Goal: Task Accomplishment & Management: Complete application form

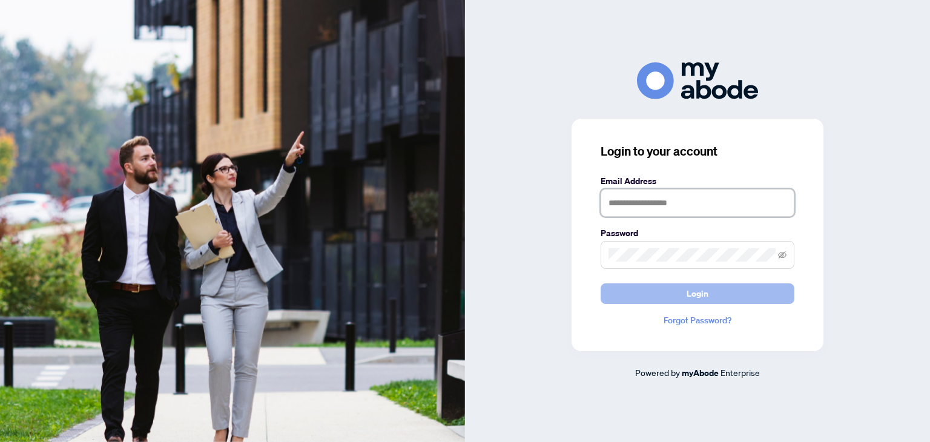
type input "**********"
click at [668, 290] on button "Login" at bounding box center [697, 293] width 194 height 21
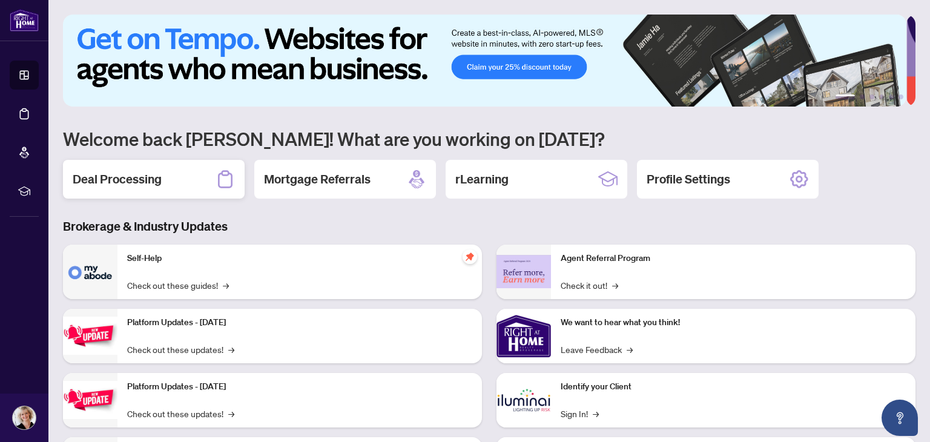
click at [147, 174] on h2 "Deal Processing" at bounding box center [117, 179] width 89 height 17
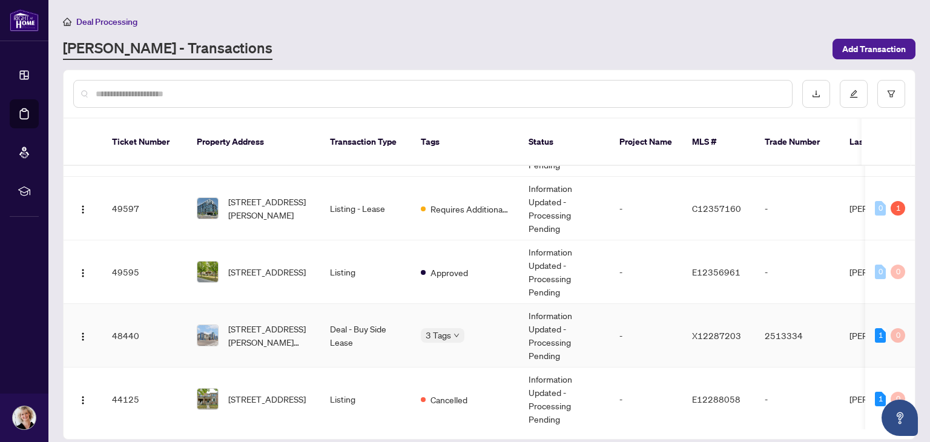
scroll to position [136, 0]
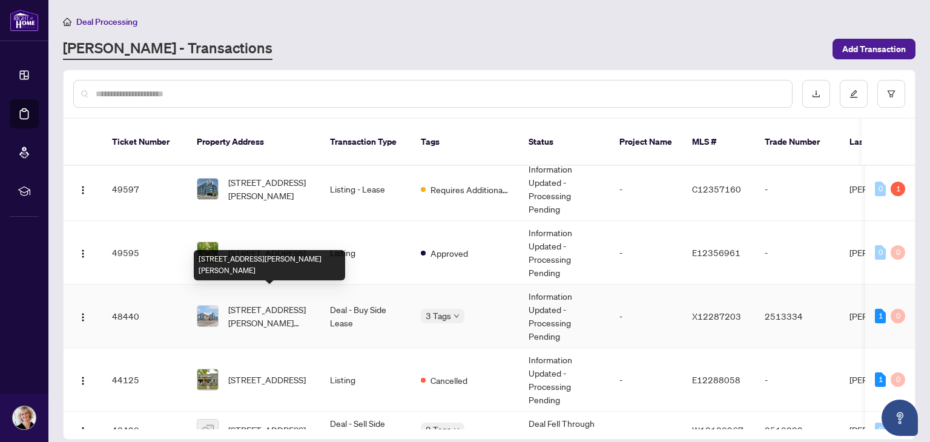
click at [289, 305] on span "[STREET_ADDRESS][PERSON_NAME][PERSON_NAME]" at bounding box center [269, 316] width 82 height 27
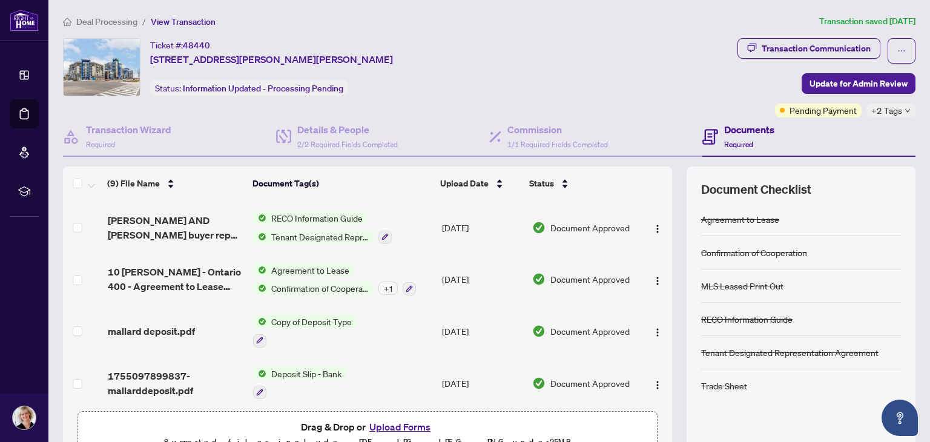
scroll to position [255, 0]
click at [858, 79] on span "Update for Admin Review" at bounding box center [858, 83] width 98 height 19
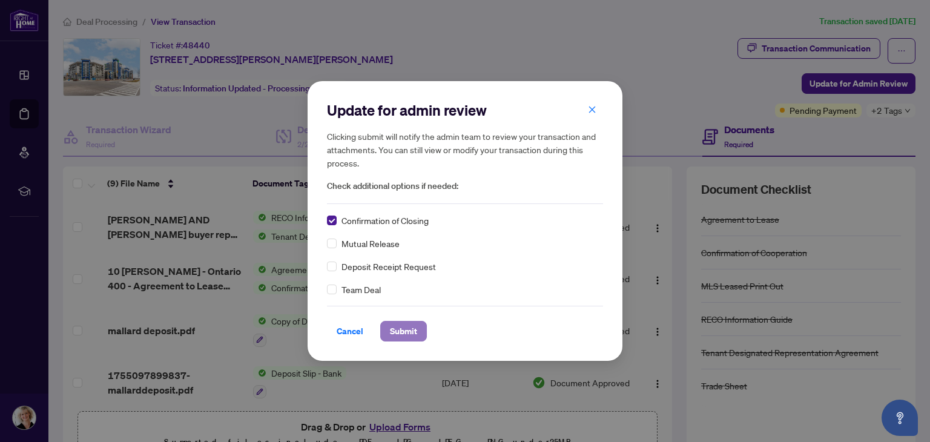
click at [405, 329] on span "Submit" at bounding box center [403, 330] width 27 height 19
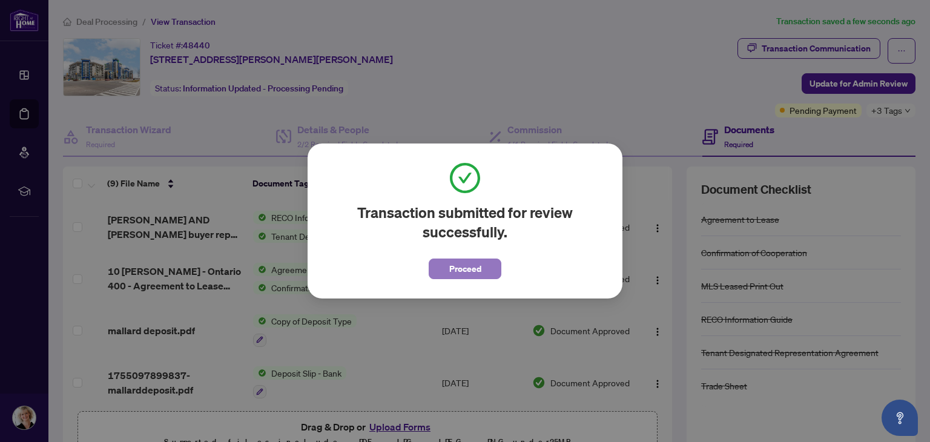
click at [453, 272] on span "Proceed" at bounding box center [465, 268] width 32 height 19
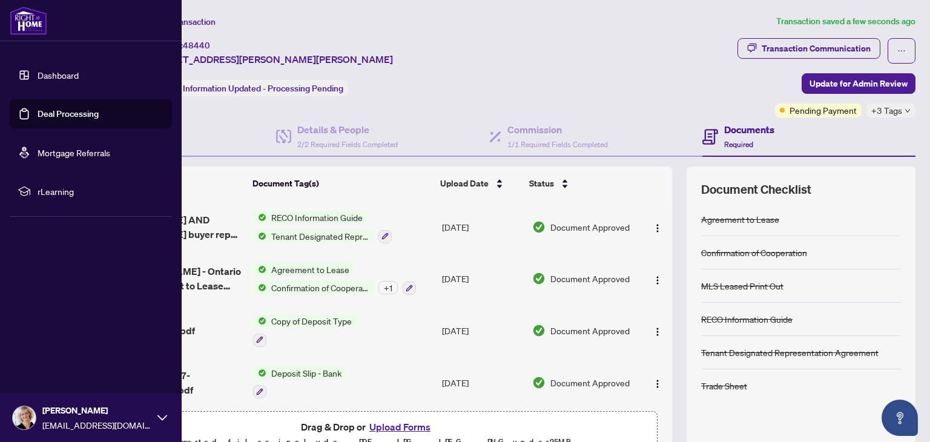
click at [38, 112] on link "Deal Processing" at bounding box center [68, 113] width 61 height 11
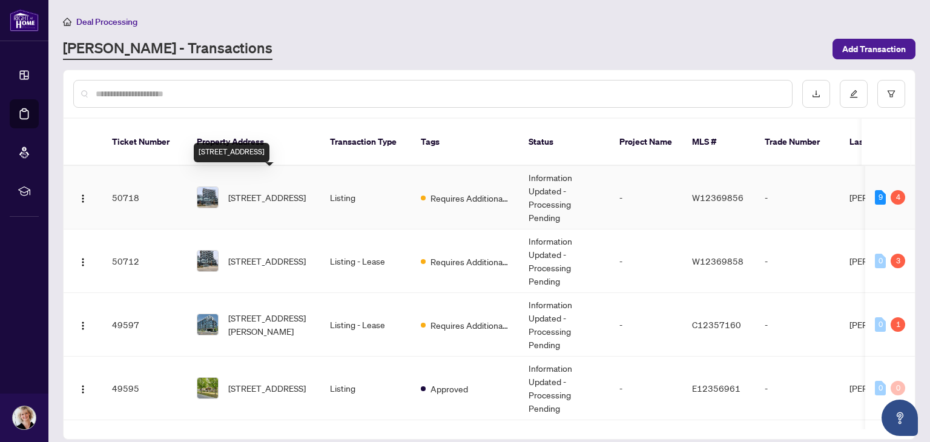
click at [300, 191] on span "[STREET_ADDRESS]" at bounding box center [266, 197] width 77 height 13
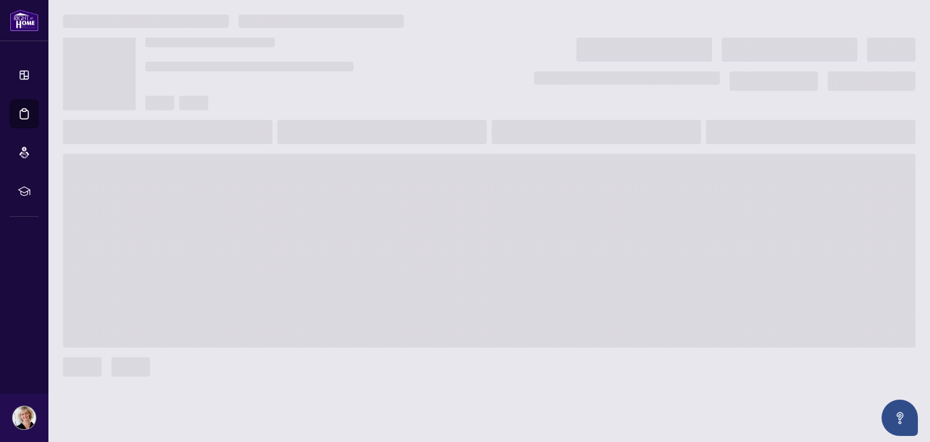
click at [300, 183] on span at bounding box center [489, 251] width 852 height 194
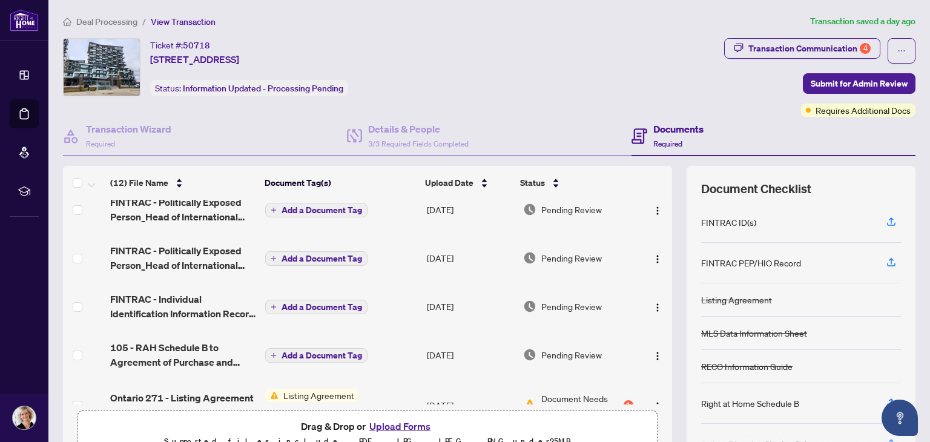
scroll to position [258, 0]
click at [394, 425] on button "Upload Forms" at bounding box center [400, 426] width 68 height 16
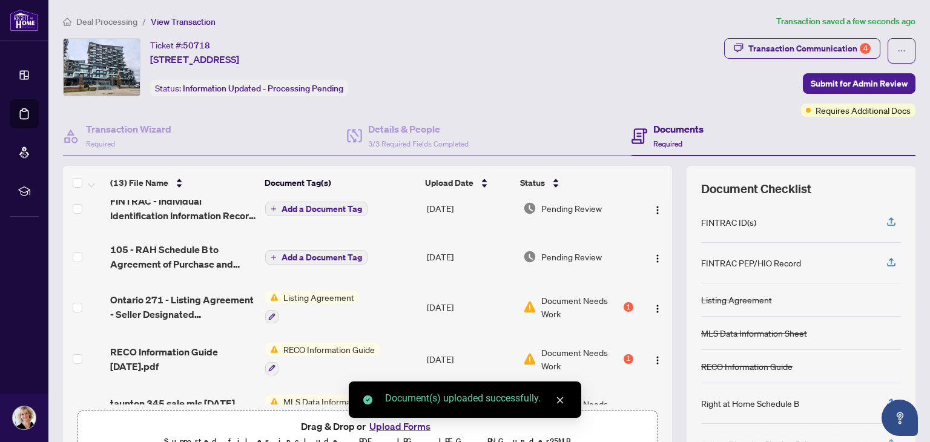
scroll to position [410, 0]
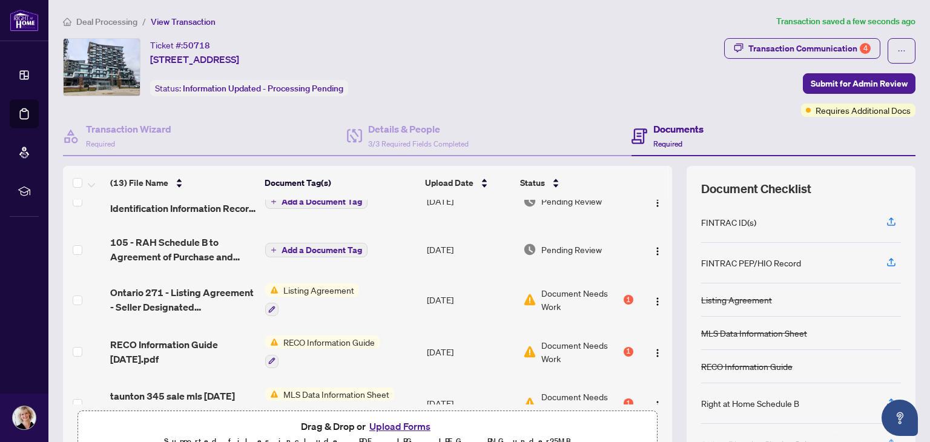
click at [315, 283] on span "Listing Agreement" at bounding box center [318, 289] width 80 height 13
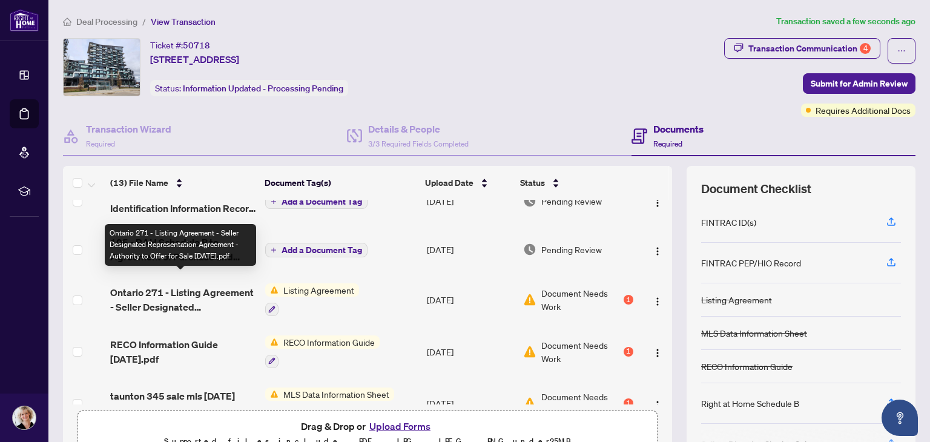
click at [195, 285] on span "Ontario 271 - Listing Agreement - Seller Designated Representation Agreement - …" at bounding box center [182, 299] width 145 height 29
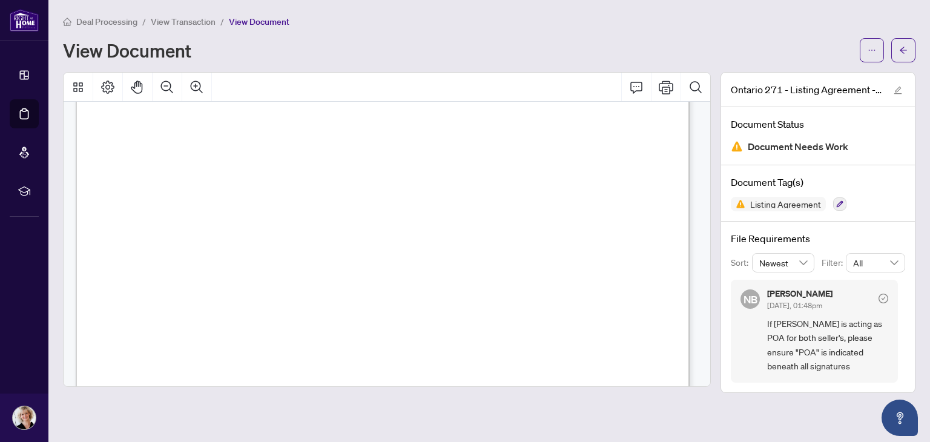
scroll to position [1980, 0]
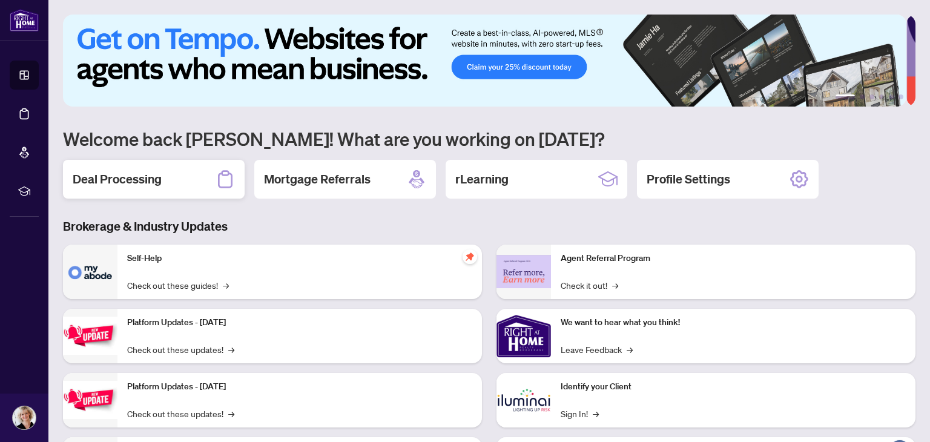
click at [126, 180] on h2 "Deal Processing" at bounding box center [117, 179] width 89 height 17
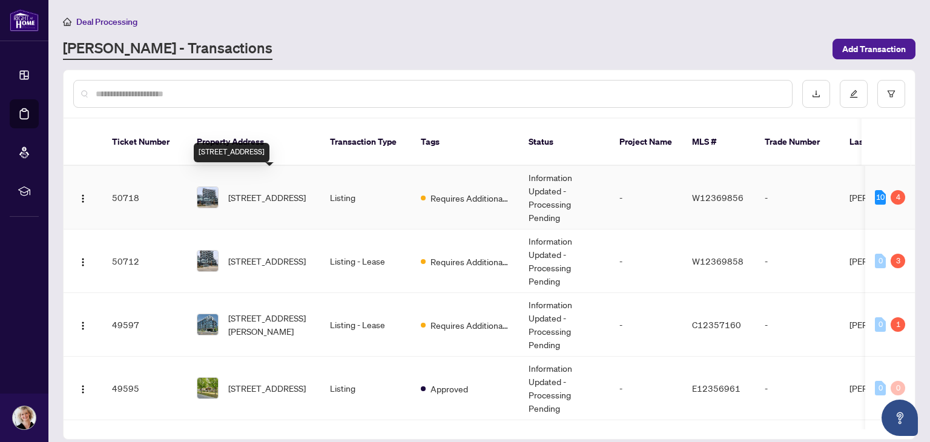
click at [303, 191] on span "[STREET_ADDRESS]" at bounding box center [266, 197] width 77 height 13
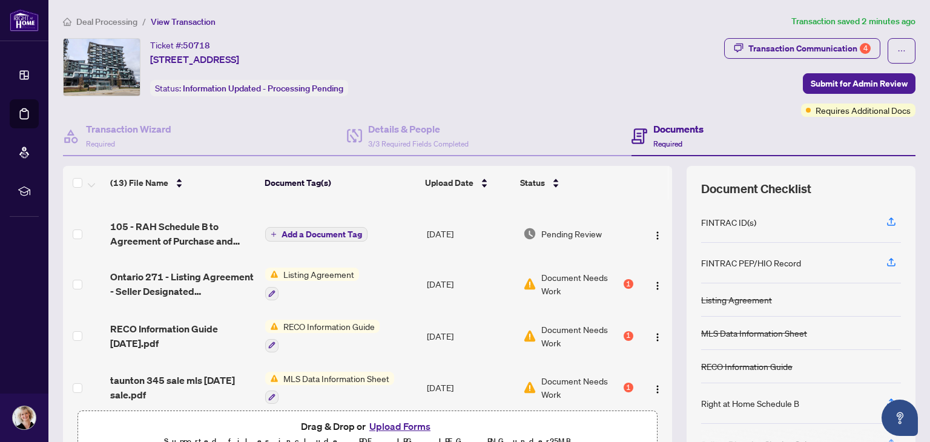
scroll to position [426, 0]
click at [203, 373] on span "taunton 345 sale mls [DATE] sale.pdf" at bounding box center [182, 387] width 145 height 29
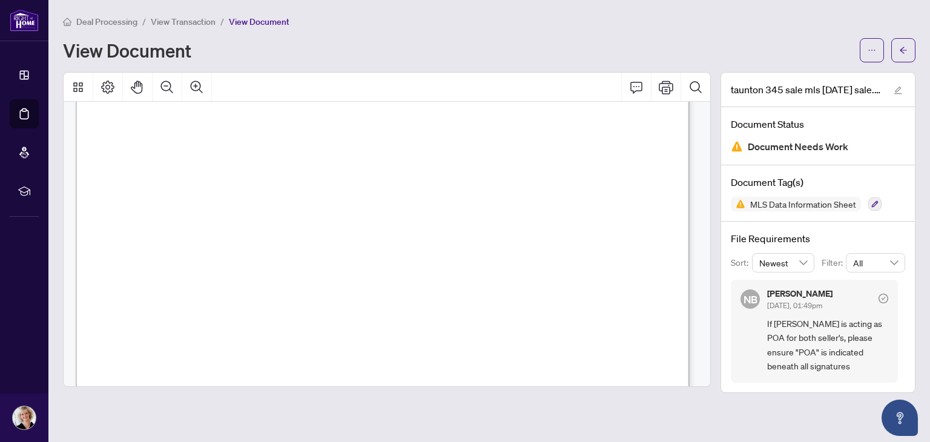
scroll to position [943, 0]
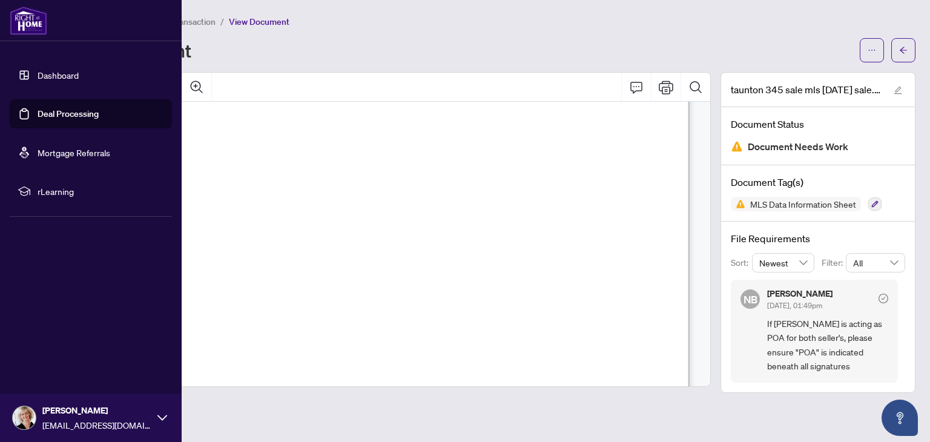
click at [44, 111] on link "Deal Processing" at bounding box center [68, 113] width 61 height 11
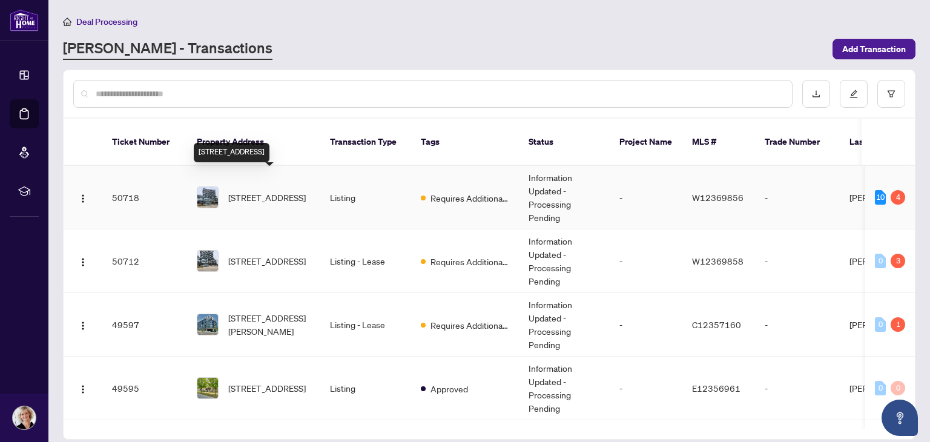
click at [247, 191] on span "[STREET_ADDRESS]" at bounding box center [266, 197] width 77 height 13
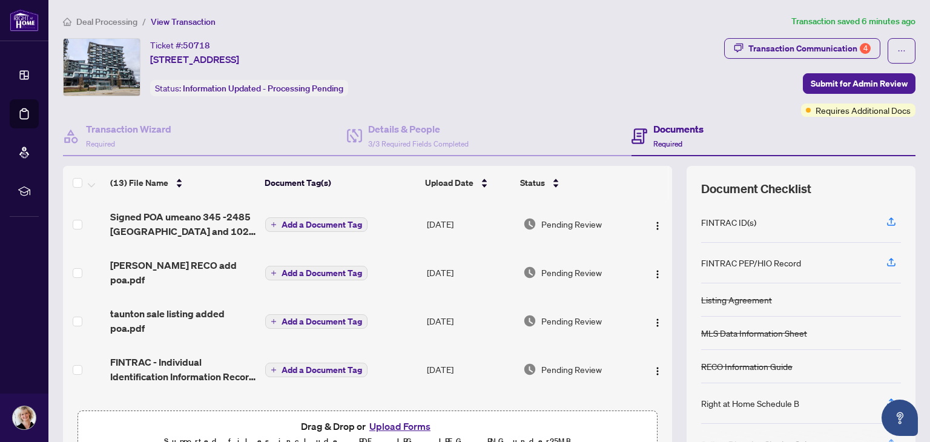
click at [395, 423] on button "Upload Forms" at bounding box center [400, 426] width 68 height 16
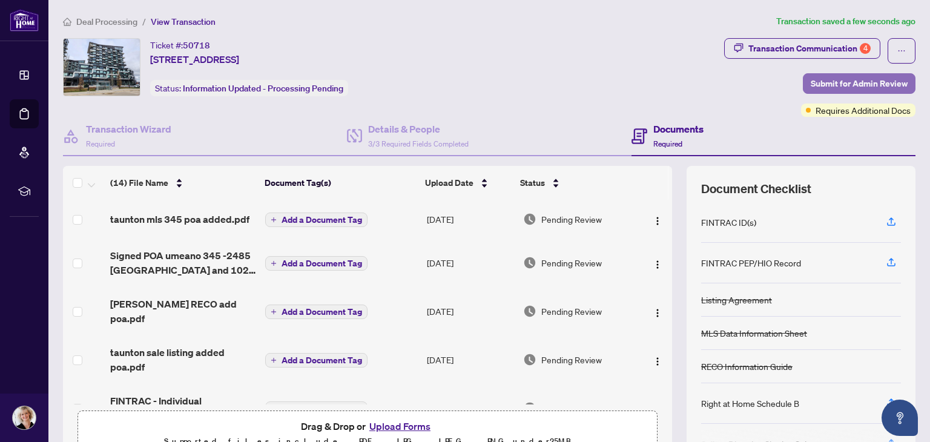
click at [834, 80] on span "Submit for Admin Review" at bounding box center [858, 83] width 97 height 19
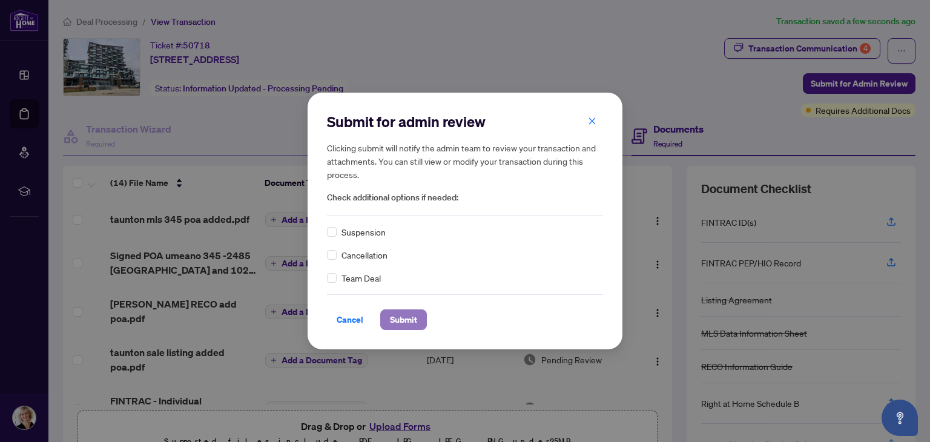
click at [407, 320] on span "Submit" at bounding box center [403, 319] width 27 height 19
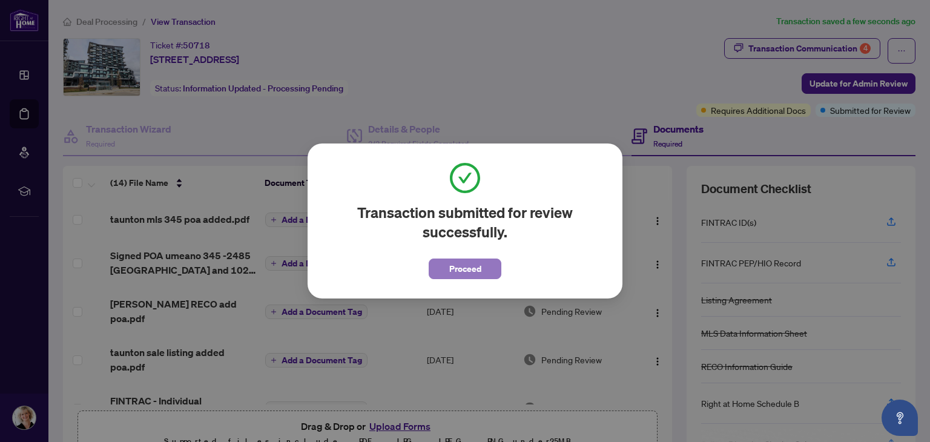
click at [463, 266] on span "Proceed" at bounding box center [465, 268] width 32 height 19
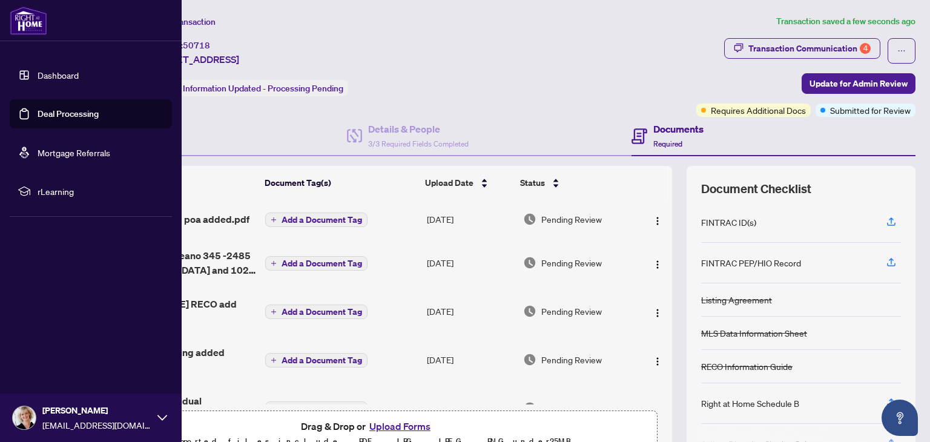
click at [47, 111] on link "Deal Processing" at bounding box center [68, 113] width 61 height 11
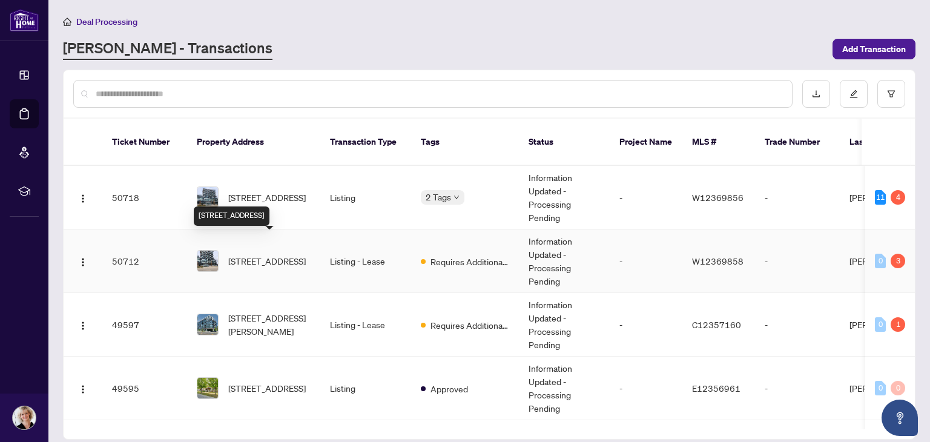
click at [274, 254] on span "[STREET_ADDRESS]" at bounding box center [266, 260] width 77 height 13
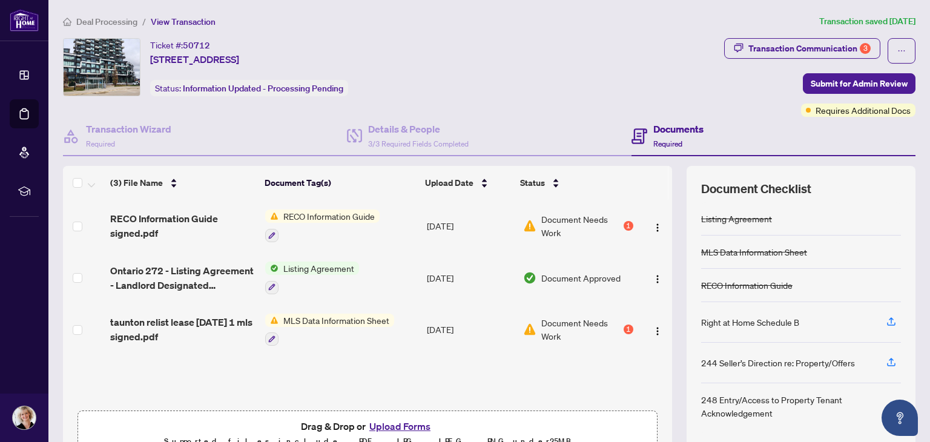
click at [316, 313] on span "MLS Data Information Sheet" at bounding box center [336, 319] width 116 height 13
click at [385, 424] on button "Upload Forms" at bounding box center [400, 426] width 68 height 16
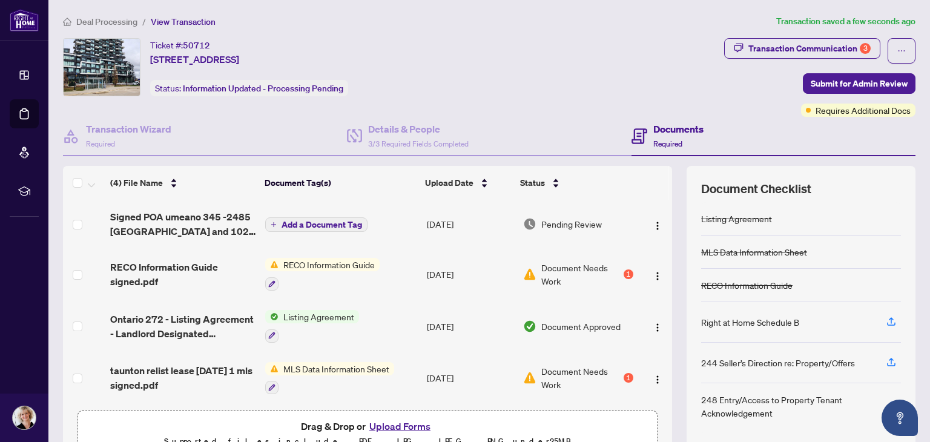
click at [389, 424] on button "Upload Forms" at bounding box center [400, 426] width 68 height 16
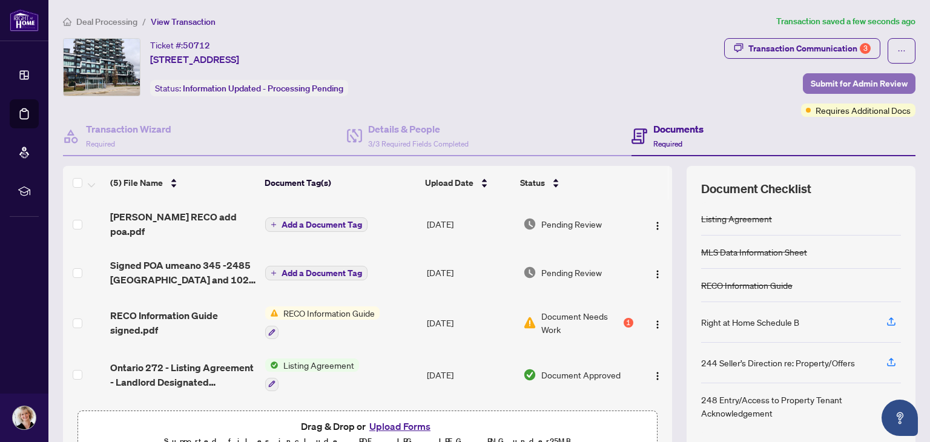
click at [841, 80] on span "Submit for Admin Review" at bounding box center [858, 83] width 97 height 19
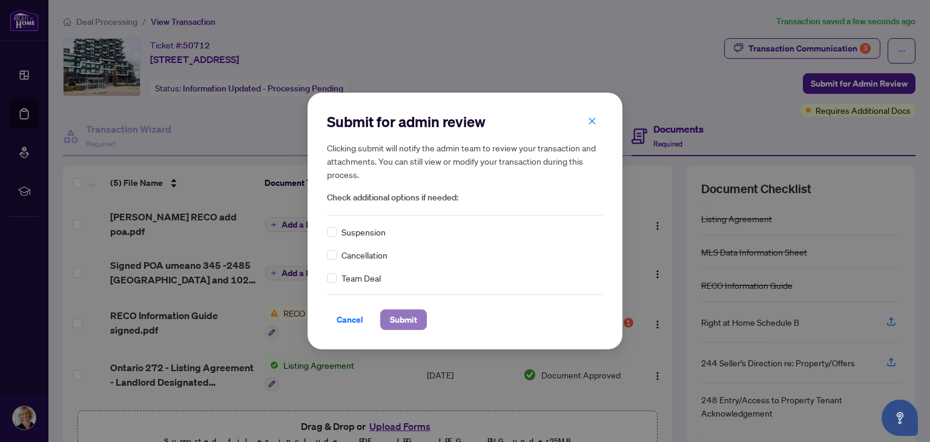
click at [396, 322] on span "Submit" at bounding box center [403, 319] width 27 height 19
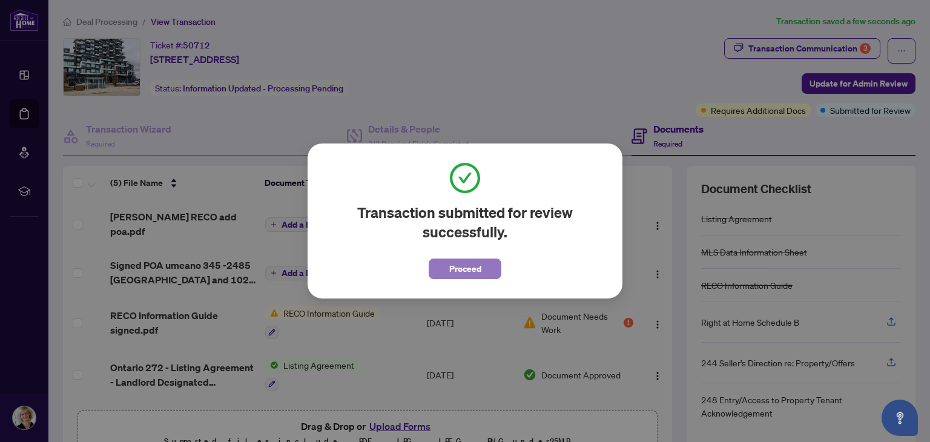
click at [457, 266] on span "Proceed" at bounding box center [465, 268] width 32 height 19
